Goal: Task Accomplishment & Management: Complete application form

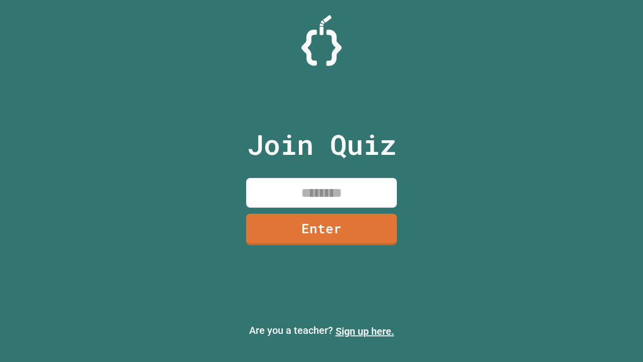
click at [365, 331] on link "Sign up here." at bounding box center [364, 331] width 59 height 12
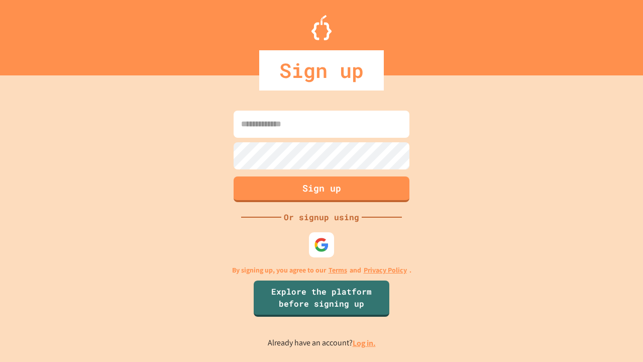
click at [365, 342] on link "Log in." at bounding box center [364, 342] width 23 height 11
